Goal: Information Seeking & Learning: Learn about a topic

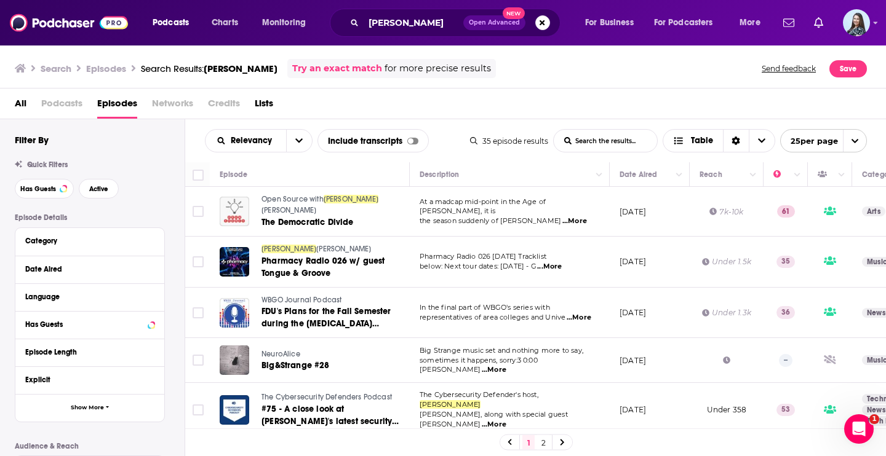
scroll to position [306, 0]
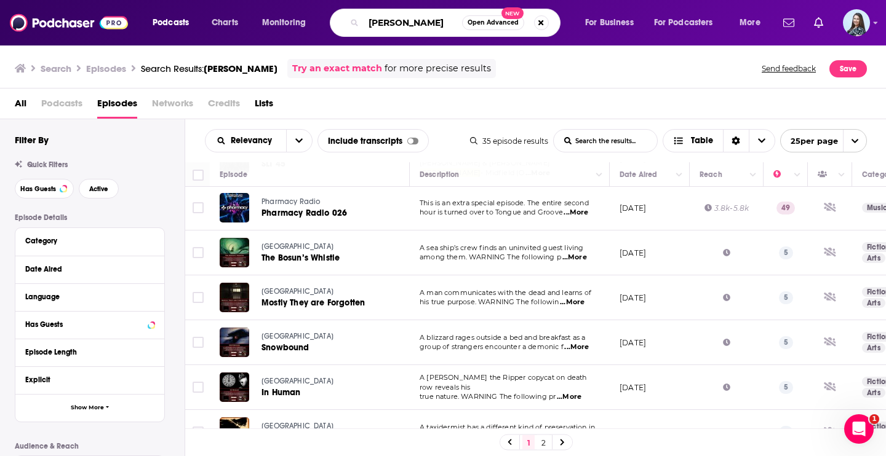
click at [385, 26] on input "[PERSON_NAME]" at bounding box center [413, 23] width 98 height 20
type input "[PERSON_NAME] makes friends"
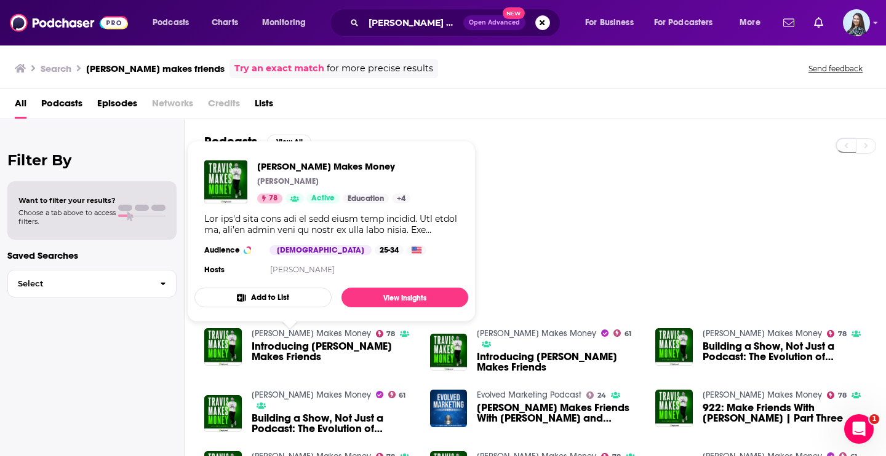
click at [296, 339] on link "[PERSON_NAME] Makes Money" at bounding box center [311, 333] width 119 height 10
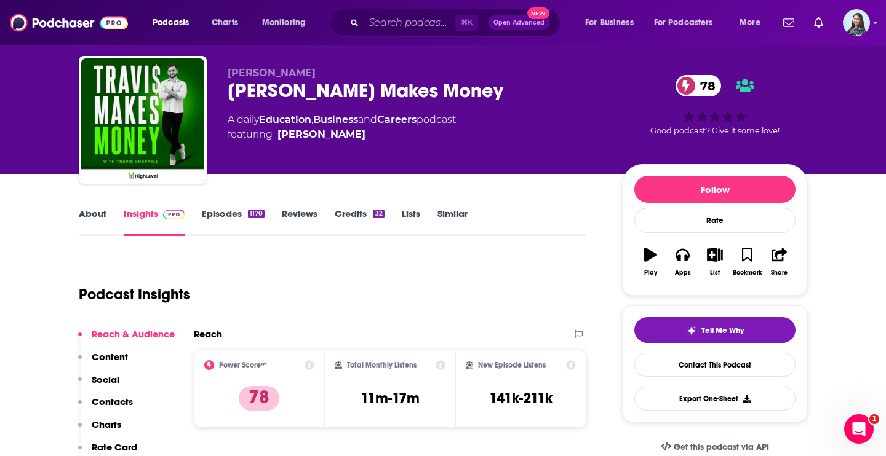
scroll to position [30, 0]
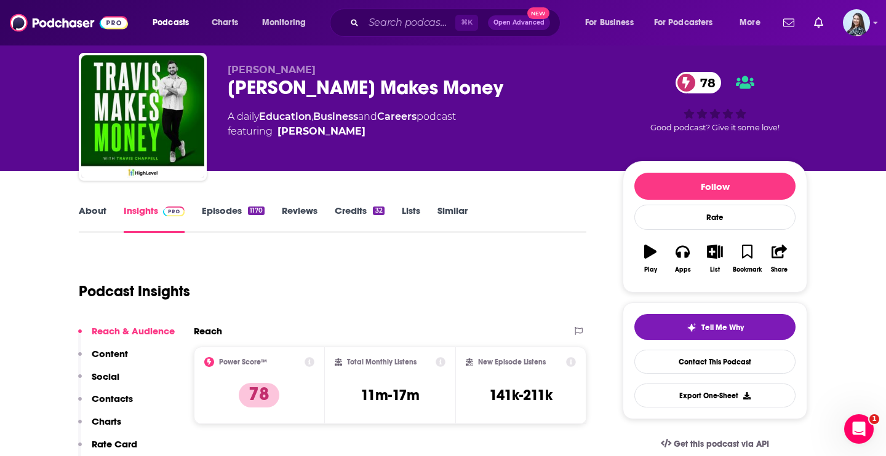
click at [104, 209] on link "About" at bounding box center [93, 219] width 28 height 28
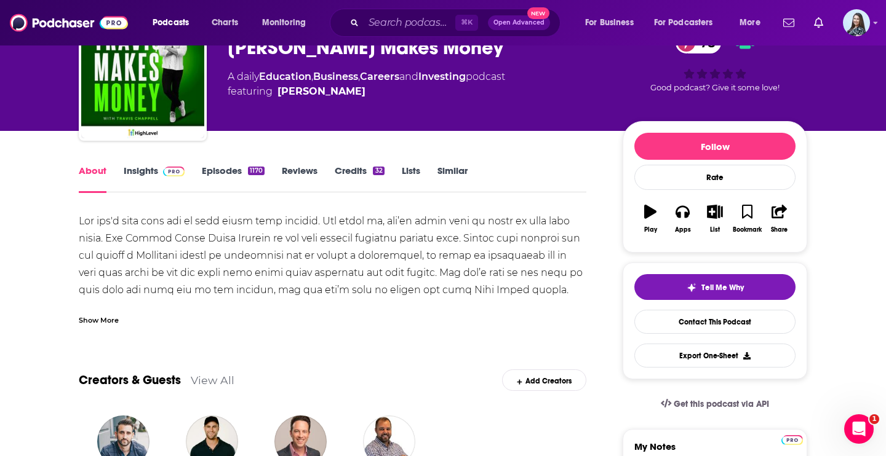
scroll to position [72, 0]
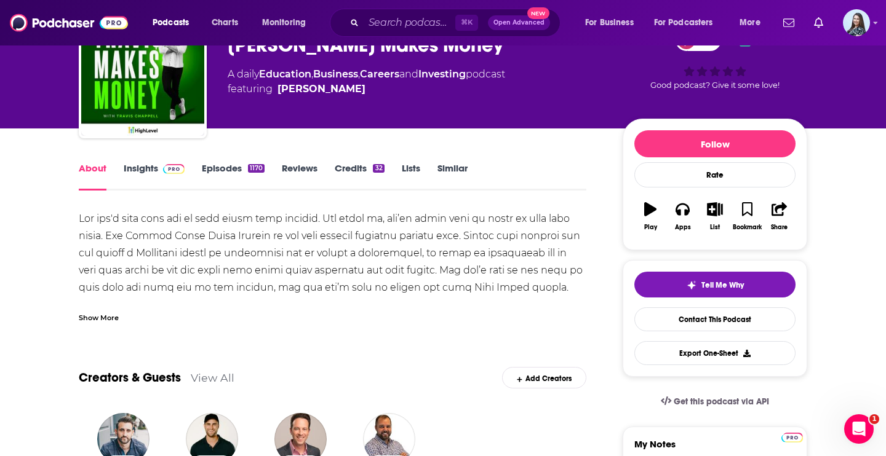
click at [117, 314] on div "Show More" at bounding box center [99, 317] width 40 height 12
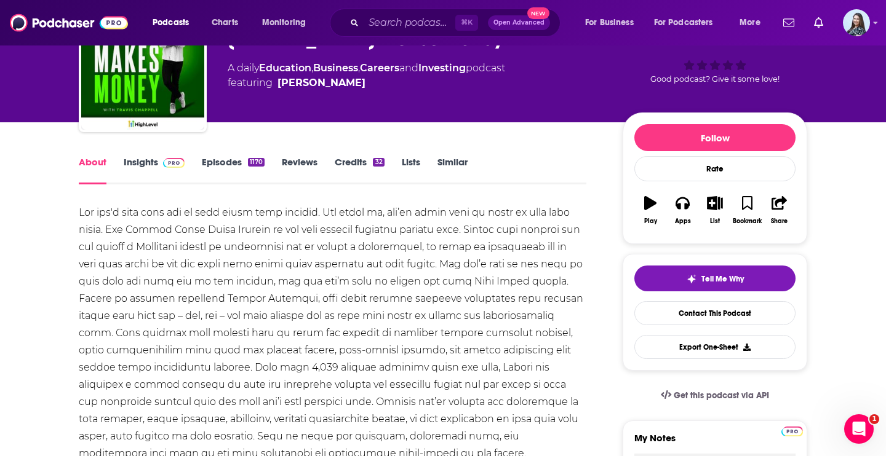
scroll to position [0, 0]
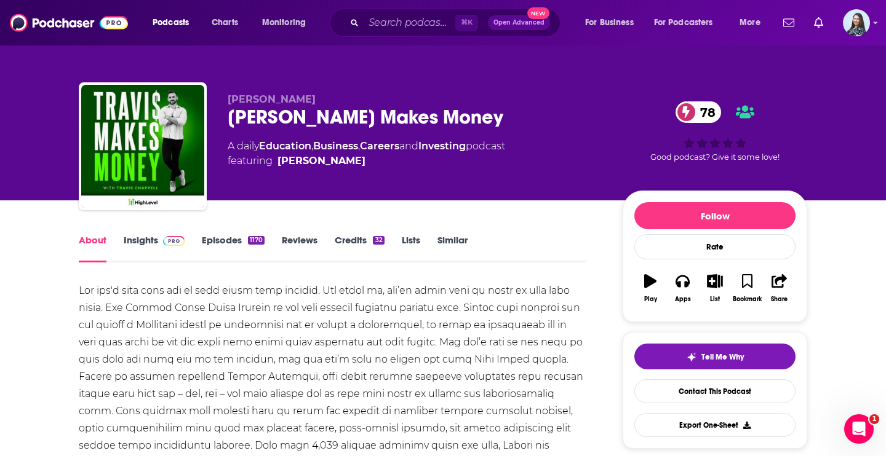
click at [309, 122] on div "[PERSON_NAME] Makes Money 78" at bounding box center [415, 117] width 375 height 24
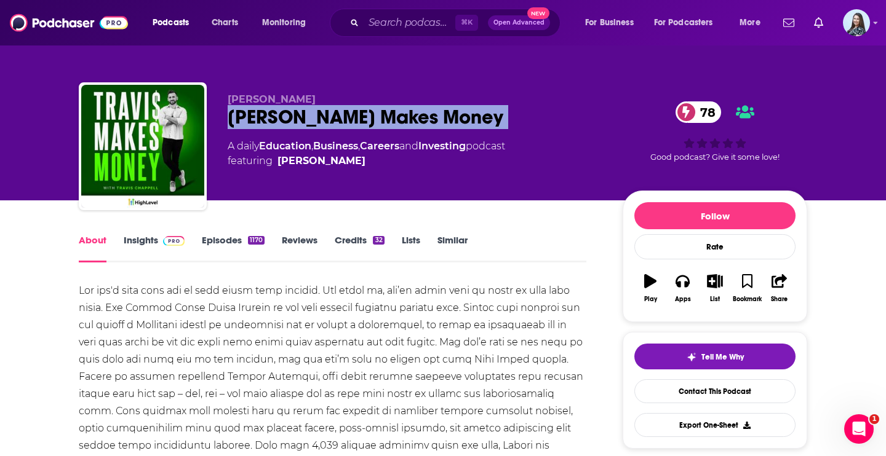
click at [309, 122] on div "[PERSON_NAME] Makes Money 78" at bounding box center [415, 117] width 375 height 24
copy div "[PERSON_NAME] Makes Money 78"
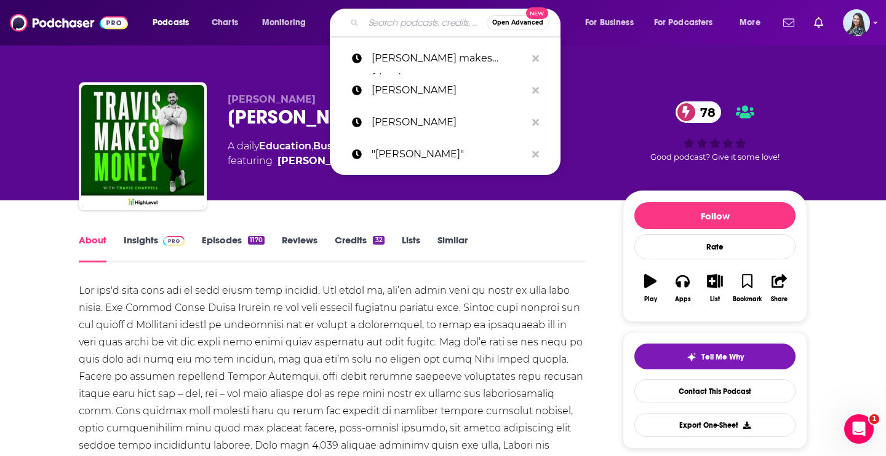
click at [412, 23] on input "Search podcasts, credits, & more..." at bounding box center [425, 23] width 123 height 20
paste input "A New Way of Being"
type input "A New Way of Being"
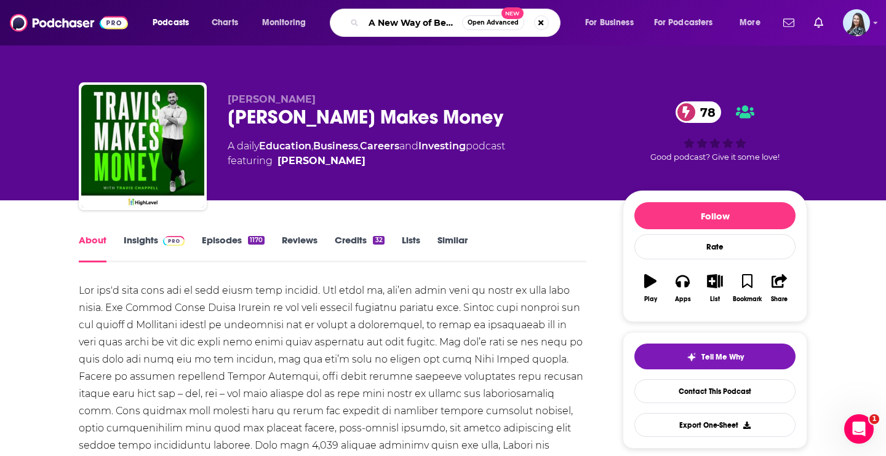
scroll to position [0, 5]
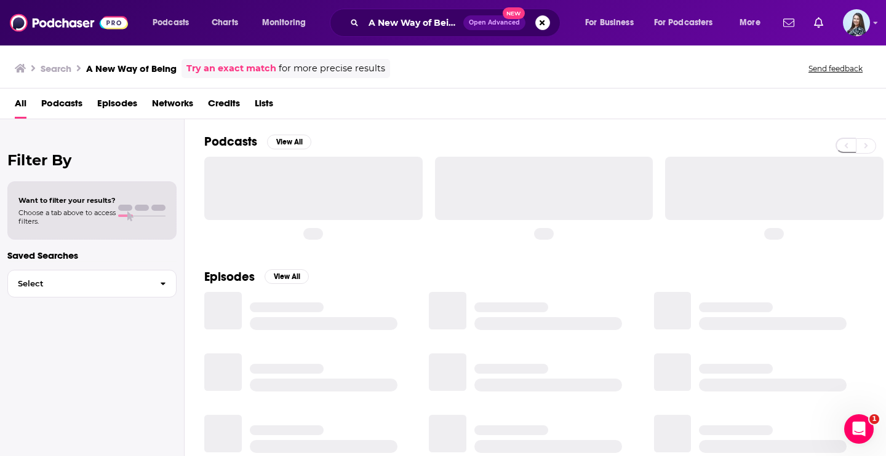
scroll to position [1, 0]
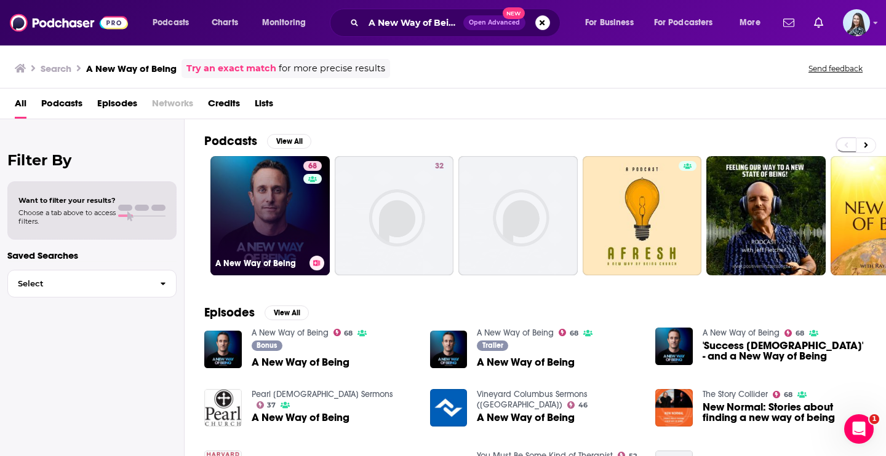
click at [290, 180] on link "68 A New Way of Being" at bounding box center [269, 215] width 119 height 119
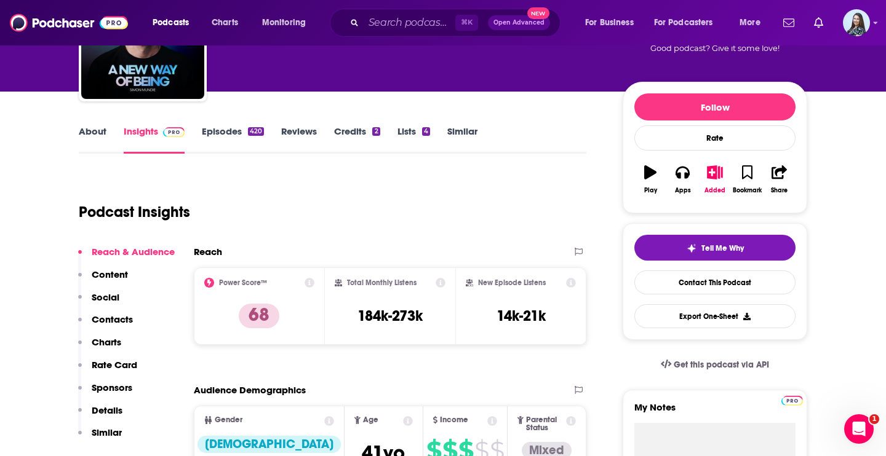
scroll to position [194, 0]
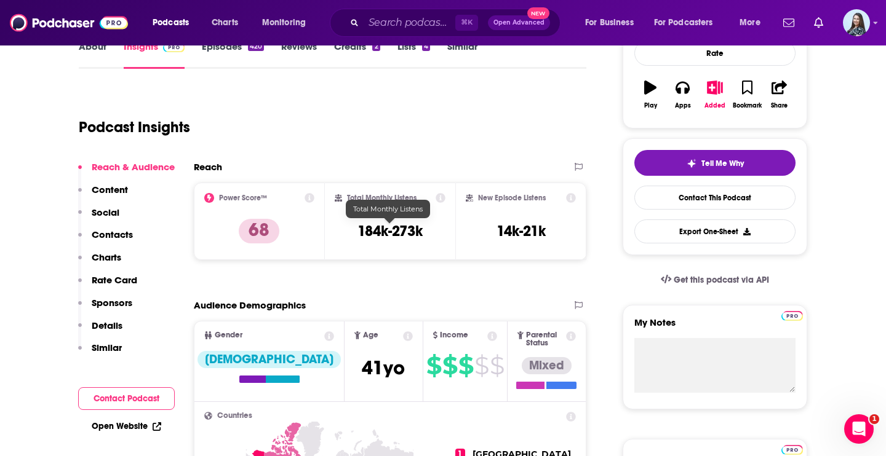
click at [407, 232] on h3 "184k-273k" at bounding box center [389, 231] width 65 height 18
copy div "184k-273k"
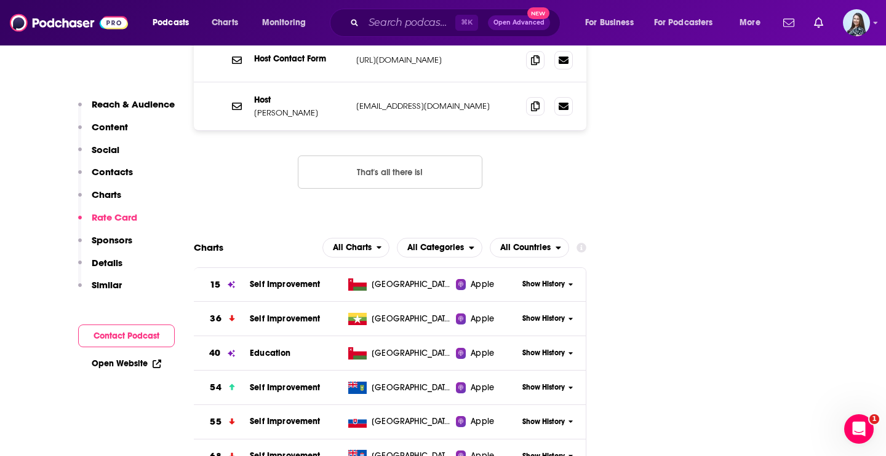
scroll to position [1314, 0]
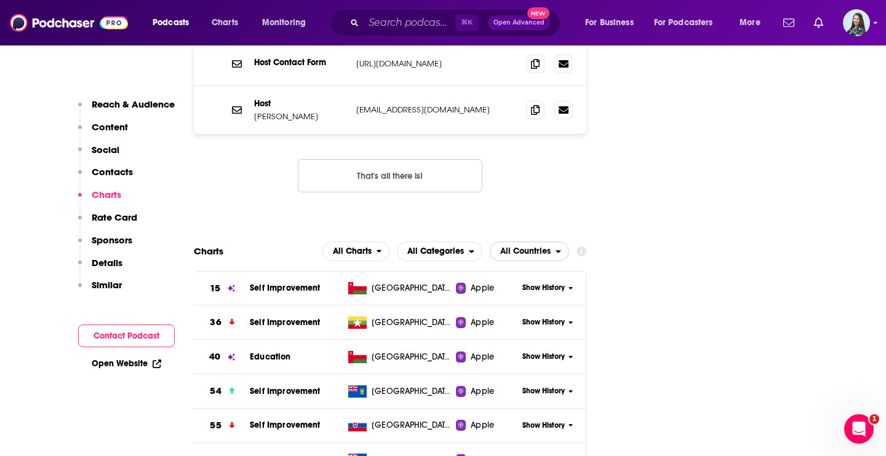
click at [511, 247] on span "All Countries" at bounding box center [525, 251] width 50 height 9
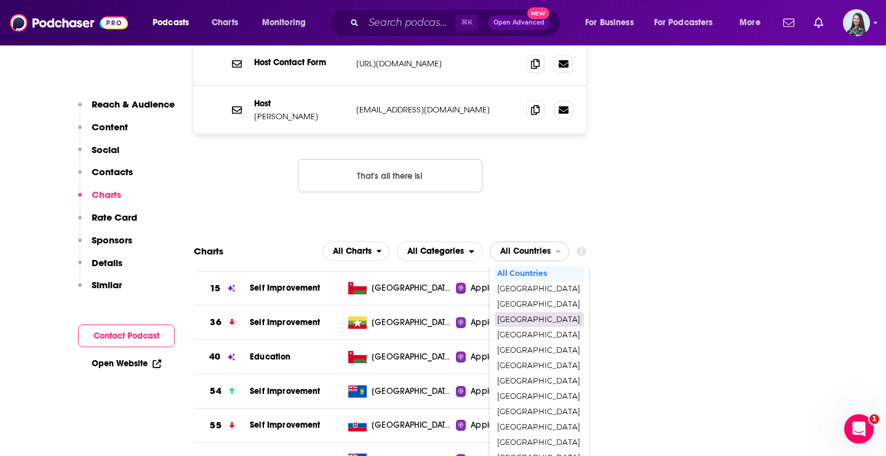
scroll to position [7, 0]
